Goal: Check status

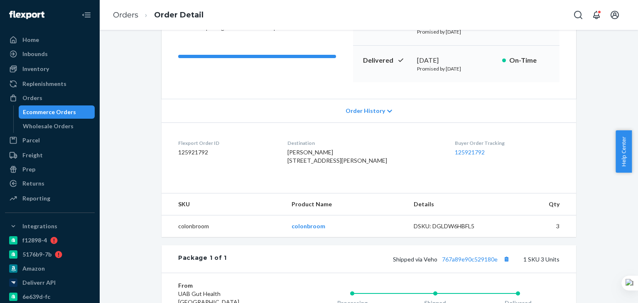
scroll to position [125, 0]
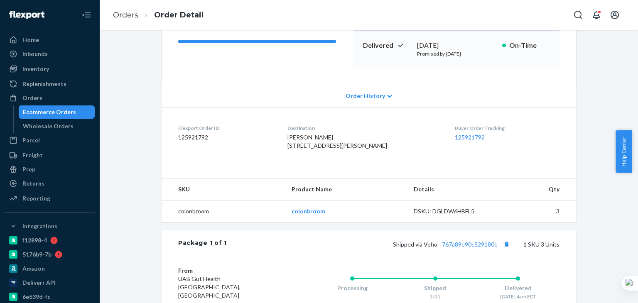
click at [130, 159] on div "Website Order # CB-3582175 • Standard / $10.11 View Details Create Return Dupli…" at bounding box center [369, 164] width 526 height 493
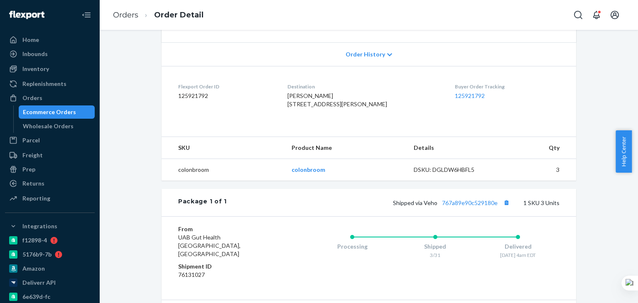
click at [130, 159] on div "Website Order # CB-3582175 • Standard / $10.11 View Details Create Return Dupli…" at bounding box center [369, 122] width 526 height 493
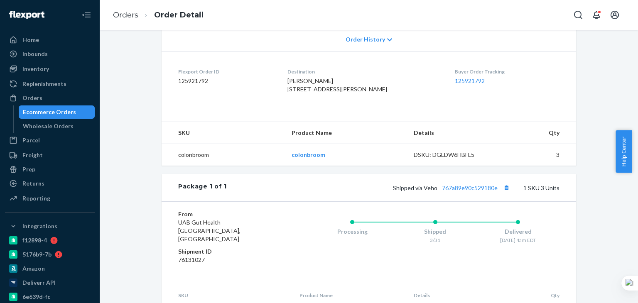
scroll to position [183, 0]
click at [133, 143] on div "Website Order # CB-3582175 • Standard / $10.11 View Details Create Return Dupli…" at bounding box center [369, 106] width 526 height 493
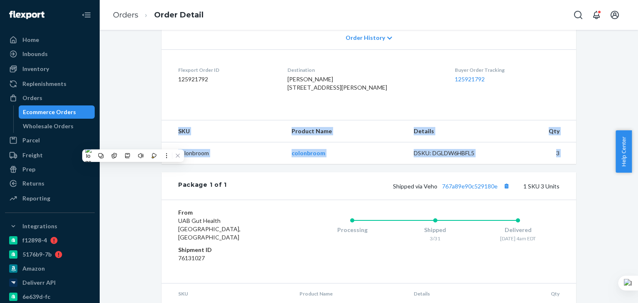
click at [133, 143] on div "Website Order # CB-3582175 • Standard / $10.11 View Details Create Return Dupli…" at bounding box center [369, 106] width 526 height 493
click at [132, 143] on div "Website Order # CB-3582175 • Standard / $10.11 View Details Create Return Dupli…" at bounding box center [369, 106] width 526 height 493
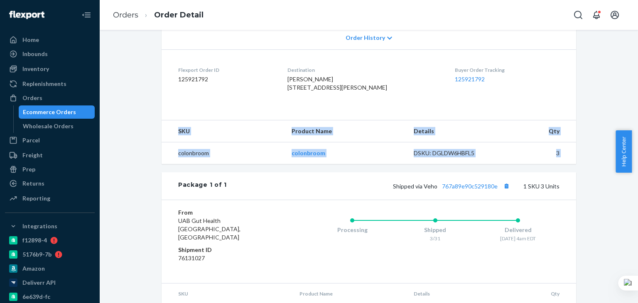
click at [132, 137] on div "Website Order # CB-3582175 • Standard / $10.11 View Details Create Return Dupli…" at bounding box center [369, 106] width 526 height 493
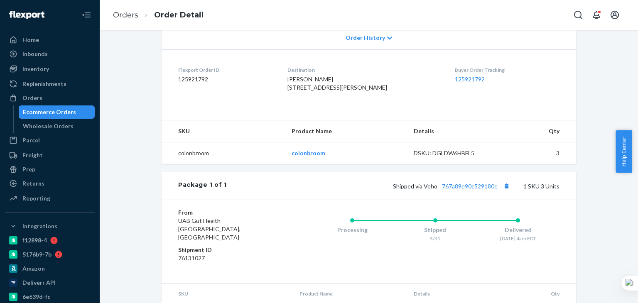
click at [132, 133] on div "Website Order # CB-3582175 • Standard / $10.11 View Details Create Return Dupli…" at bounding box center [369, 106] width 526 height 493
click at [142, 196] on div "Website Order # CB-3582175 • Standard / $10.11 View Details Create Return Dupli…" at bounding box center [369, 106] width 526 height 493
click at [129, 164] on div "Website Order # CB-3582175 • Standard / $10.11 View Details Create Return Dupli…" at bounding box center [369, 106] width 526 height 493
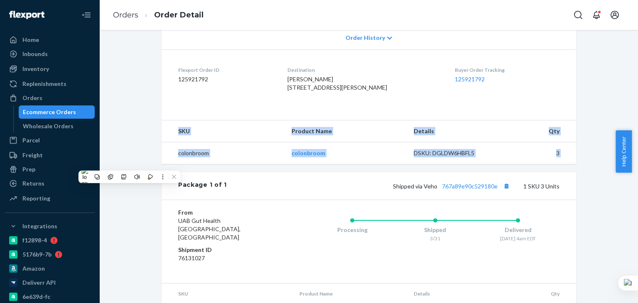
click at [129, 164] on div "Website Order # CB-3582175 • Standard / $10.11 View Details Create Return Dupli…" at bounding box center [369, 106] width 526 height 493
click at [133, 150] on div "Website Order # CB-3582175 • Standard / $10.11 View Details Create Return Dupli…" at bounding box center [369, 106] width 526 height 493
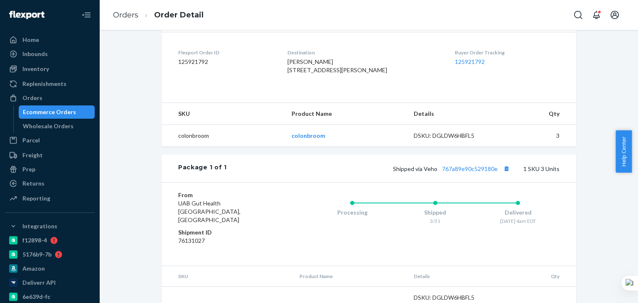
scroll to position [216, 0]
